Goal: Task Accomplishment & Management: Manage account settings

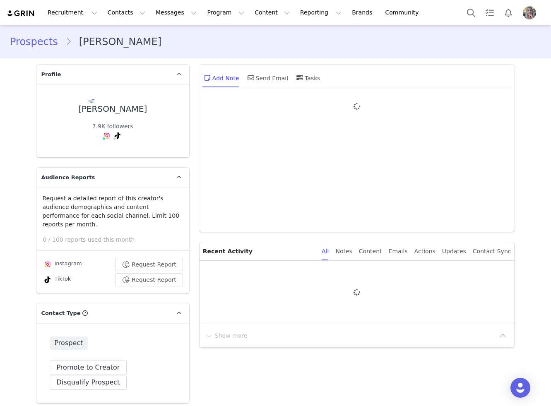
type input "+1 ([GEOGRAPHIC_DATA])"
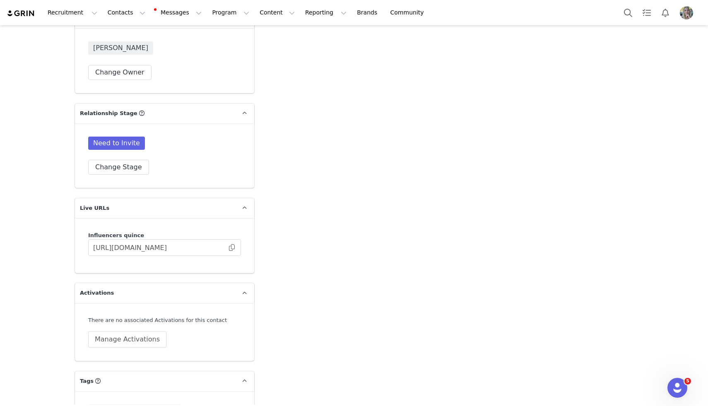
scroll to position [1545, 0]
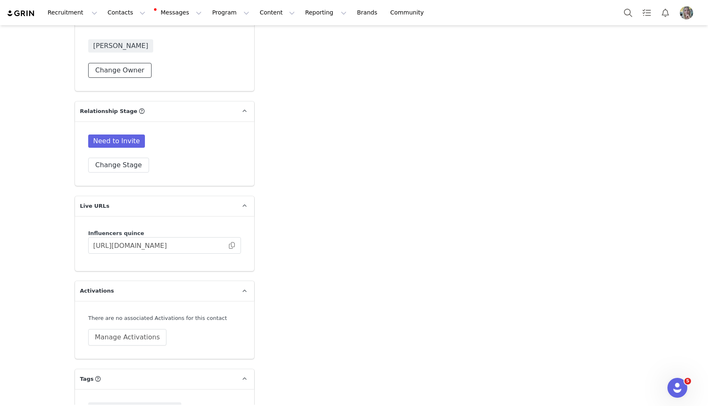
click at [106, 63] on button "Change Owner" at bounding box center [119, 70] width 63 height 15
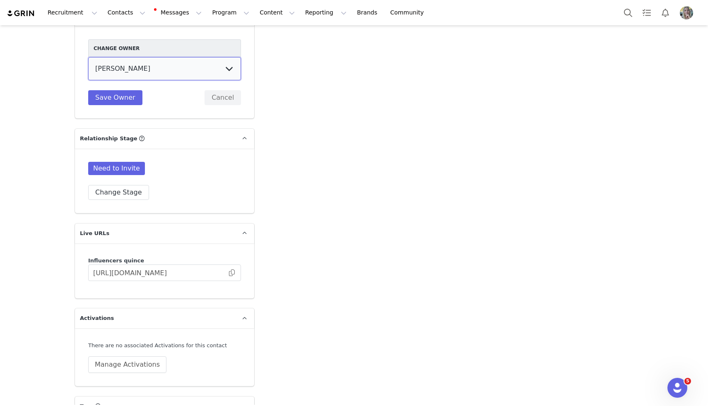
click at [152, 57] on select "[PERSON_NAME] [PERSON_NAME] [PERSON_NAME] [PERSON_NAME] [PERSON_NAME] [PERSON_N…" at bounding box center [164, 68] width 153 height 23
select select "15c14d80-e9a8-4e55-80cd-ad030698e534"
click at [88, 57] on select "[PERSON_NAME] [PERSON_NAME] [PERSON_NAME] [PERSON_NAME] [PERSON_NAME] [PERSON_N…" at bounding box center [164, 68] width 153 height 23
click at [126, 90] on button "Save Owner" at bounding box center [115, 97] width 54 height 15
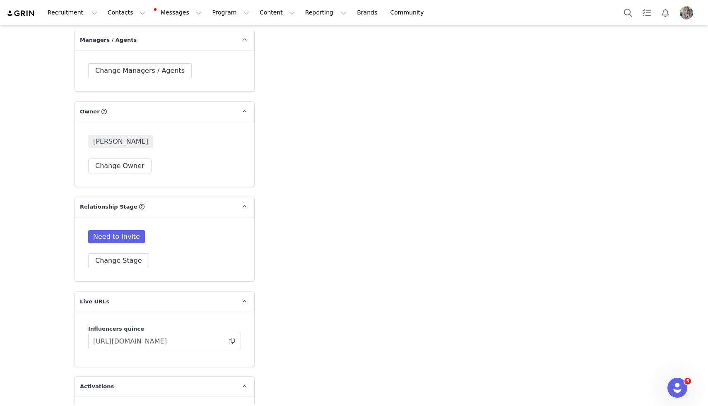
scroll to position [1450, 0]
click at [121, 253] on button "Change Stage" at bounding box center [118, 260] width 61 height 15
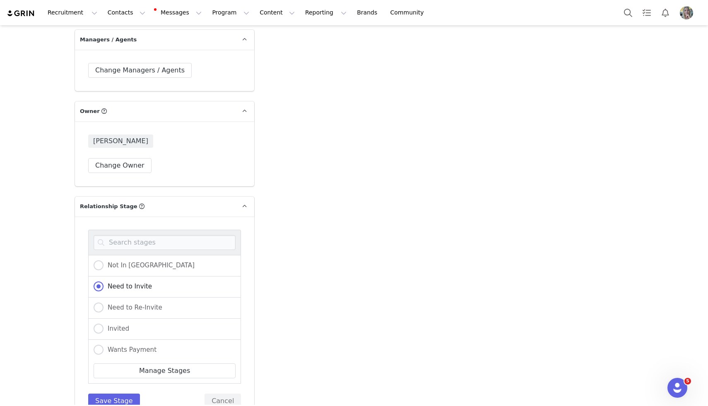
scroll to position [171, 0]
click at [137, 343] on span "Do Not Outreach To" at bounding box center [135, 346] width 65 height 7
click at [103, 342] on input "Do Not Outreach To" at bounding box center [99, 347] width 10 height 11
radio input "true"
radio input "false"
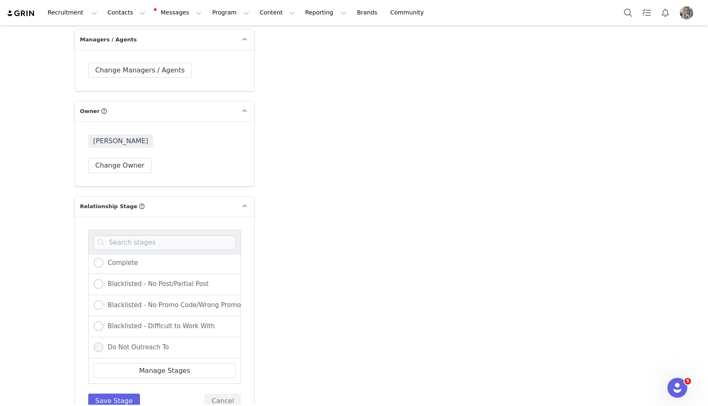
radio input "true"
click at [111, 394] on button "Save Stage" at bounding box center [114, 401] width 52 height 15
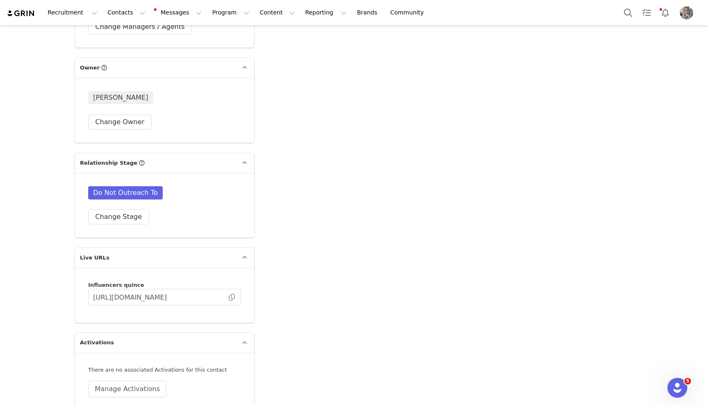
scroll to position [1634, 0]
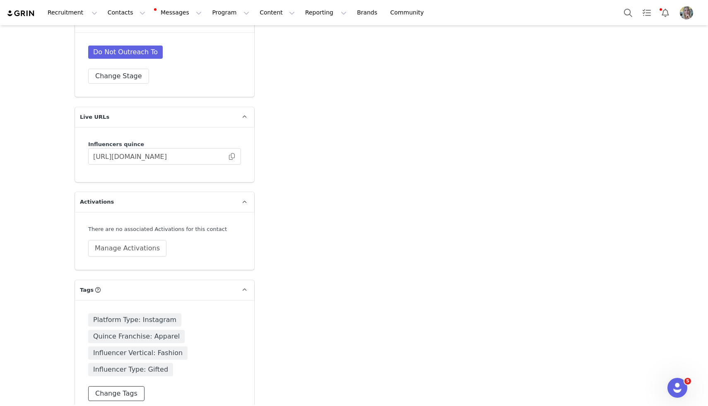
click at [108, 386] on button "Change Tags" at bounding box center [116, 393] width 56 height 15
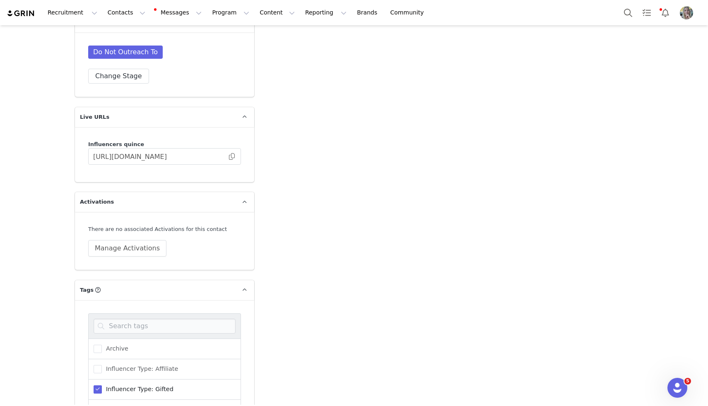
scroll to position [1725, 0]
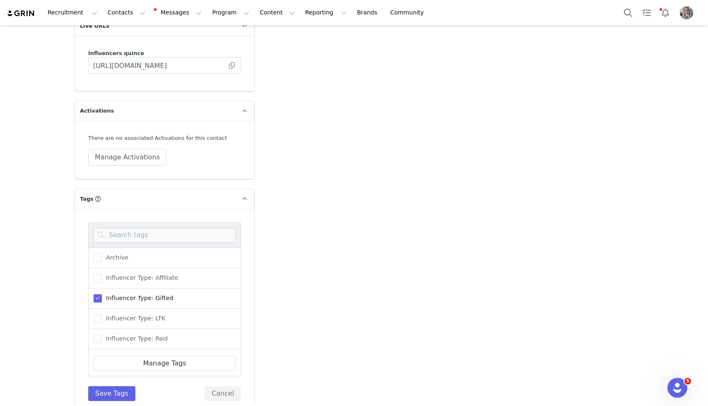
click at [147, 294] on span "Influencer Type: Gifted" at bounding box center [138, 298] width 72 height 8
click at [102, 294] on input "Influencer Type: Gifted" at bounding box center [102, 294] width 0 height 0
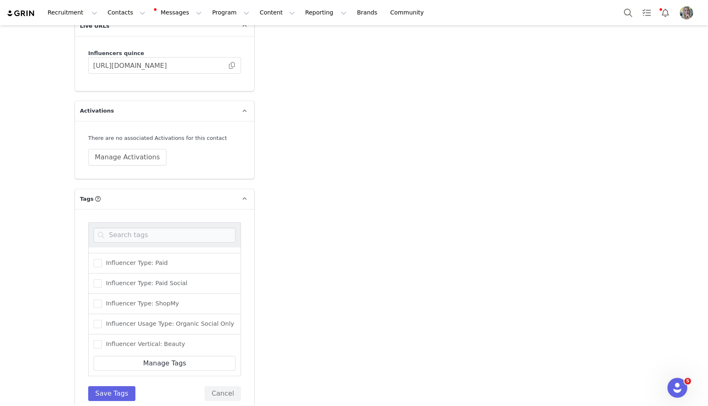
click at [146, 297] on div "Influencer Type: ShopMy" at bounding box center [164, 304] width 153 height 20
click at [146, 300] on span "Influencer Type: ShopMy" at bounding box center [140, 304] width 77 height 8
click at [102, 300] on input "Influencer Type: ShopMy" at bounding box center [102, 300] width 0 height 0
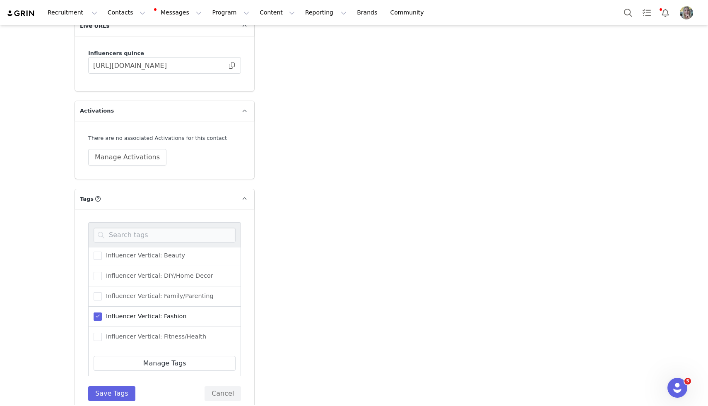
click at [147, 307] on div "Influencer Vertical: Fashion" at bounding box center [164, 317] width 153 height 20
click at [150, 288] on label "Influencer Vertical: Fashion" at bounding box center [140, 293] width 93 height 10
click at [102, 289] on input "Influencer Vertical: Fashion" at bounding box center [102, 289] width 0 height 0
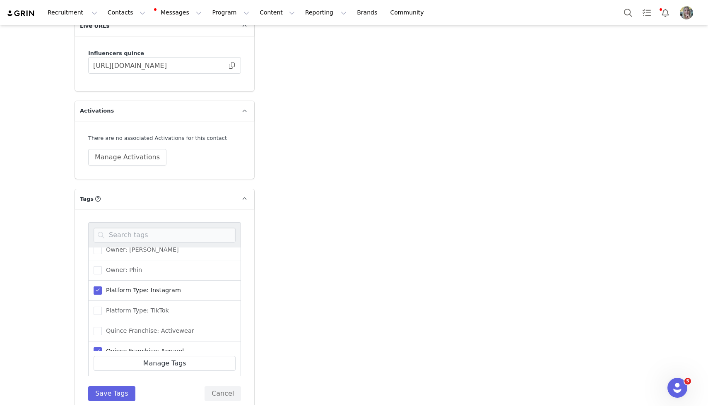
scroll to position [433, 0]
click at [154, 247] on span "Platform Type: Instagram" at bounding box center [141, 251] width 79 height 8
click at [102, 247] on input "Platform Type: Instagram" at bounding box center [102, 247] width 0 height 0
click at [161, 284] on span "Quince Franchise: Apparel" at bounding box center [143, 288] width 82 height 8
click at [102, 284] on input "Quince Franchise: Apparel" at bounding box center [102, 284] width 0 height 0
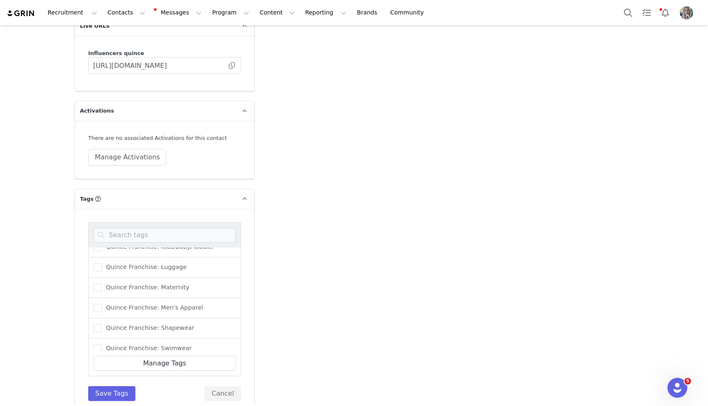
scroll to position [627, 0]
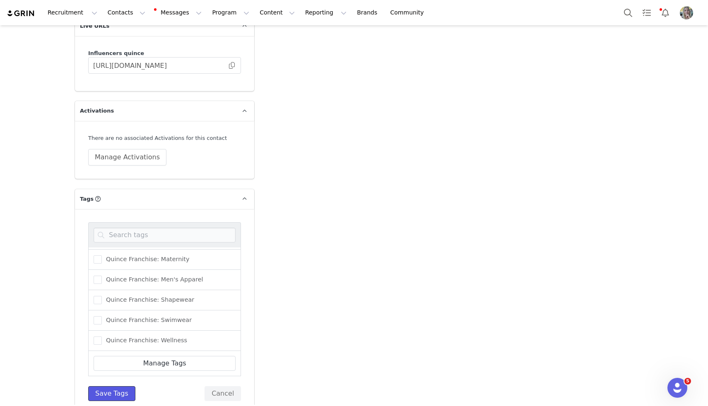
click at [105, 386] on button "Save Tags" at bounding box center [111, 393] width 47 height 15
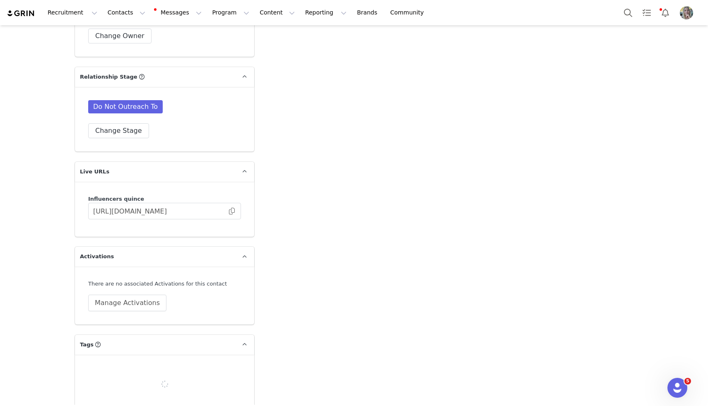
scroll to position [1585, 0]
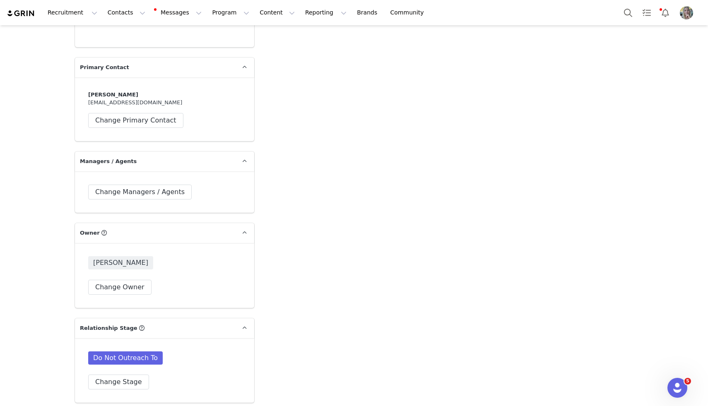
scroll to position [1100, 0]
